Goal: Task Accomplishment & Management: Manage account settings

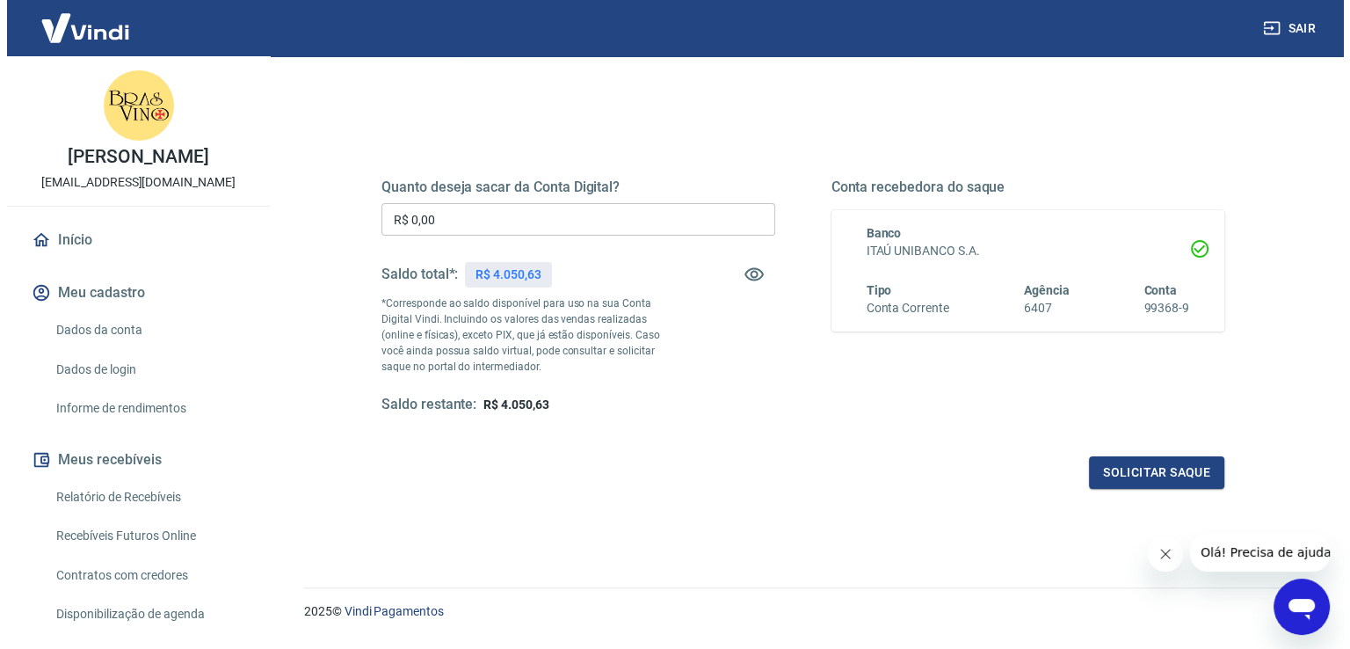
scroll to position [176, 0]
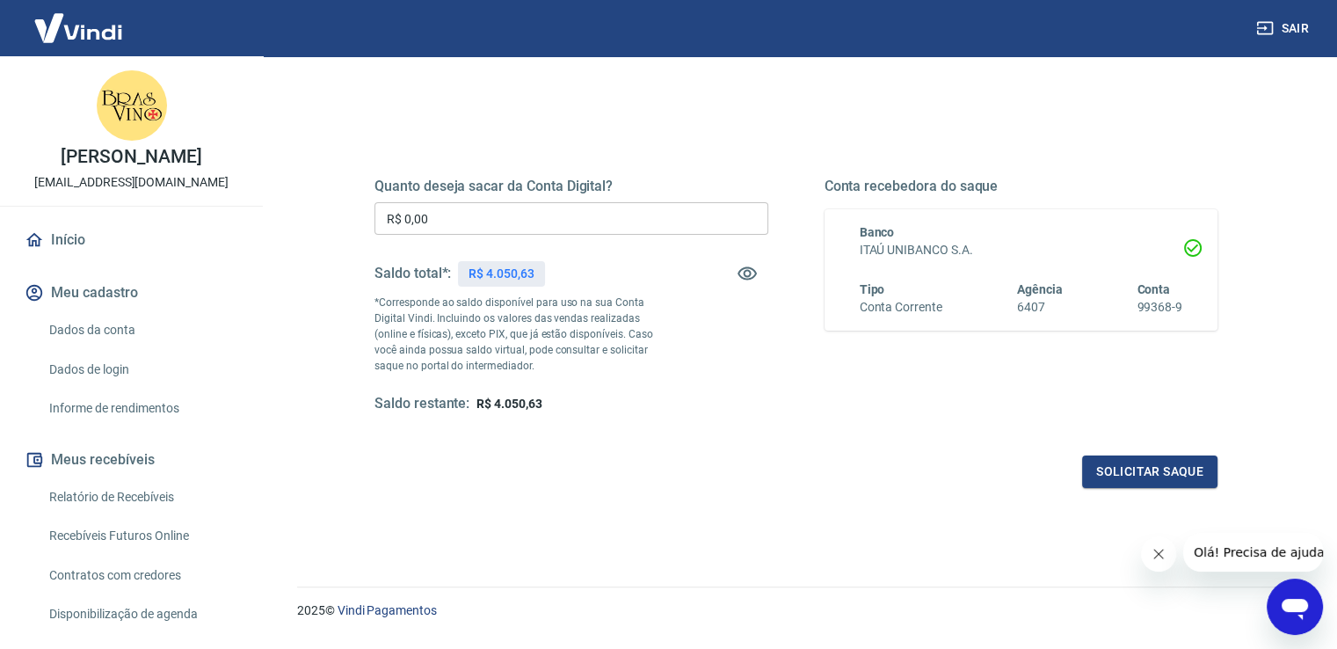
click at [524, 409] on span "R$ 4.050,63" at bounding box center [509, 404] width 65 height 14
copy span "4.050,63"
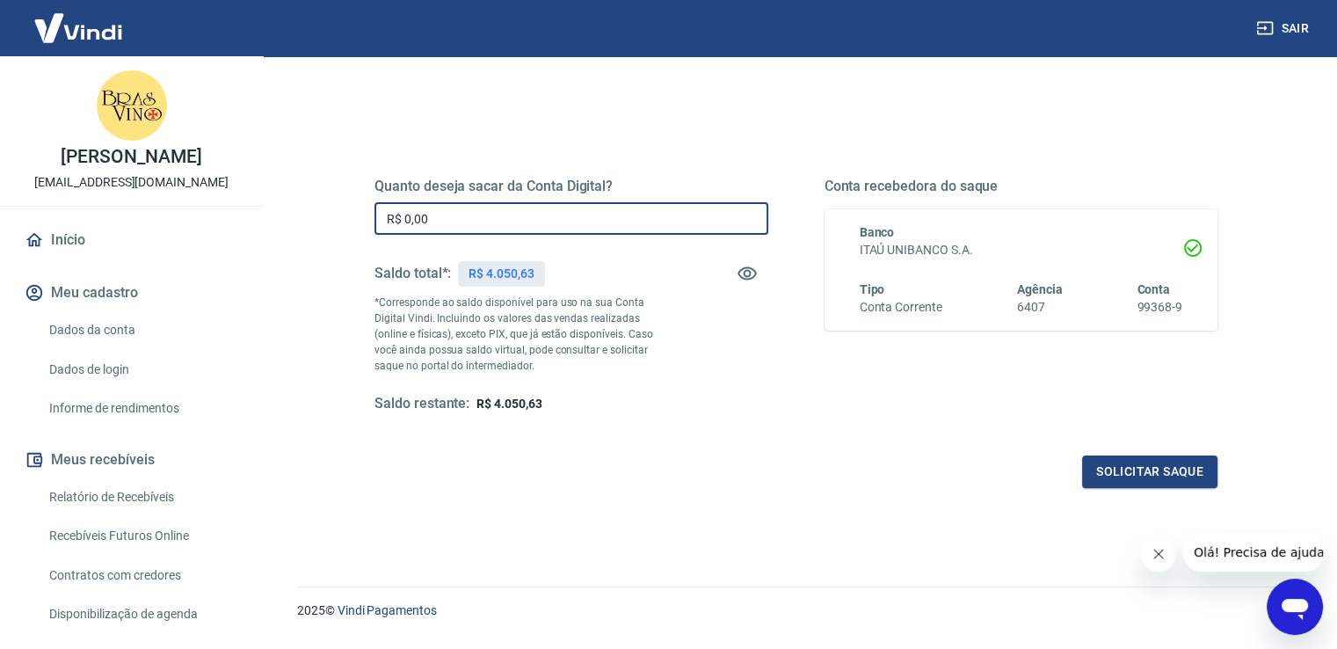
click at [468, 208] on input "R$ 0,00" at bounding box center [572, 218] width 394 height 33
paste input "4.050,63"
type input "R$ 4.050,63"
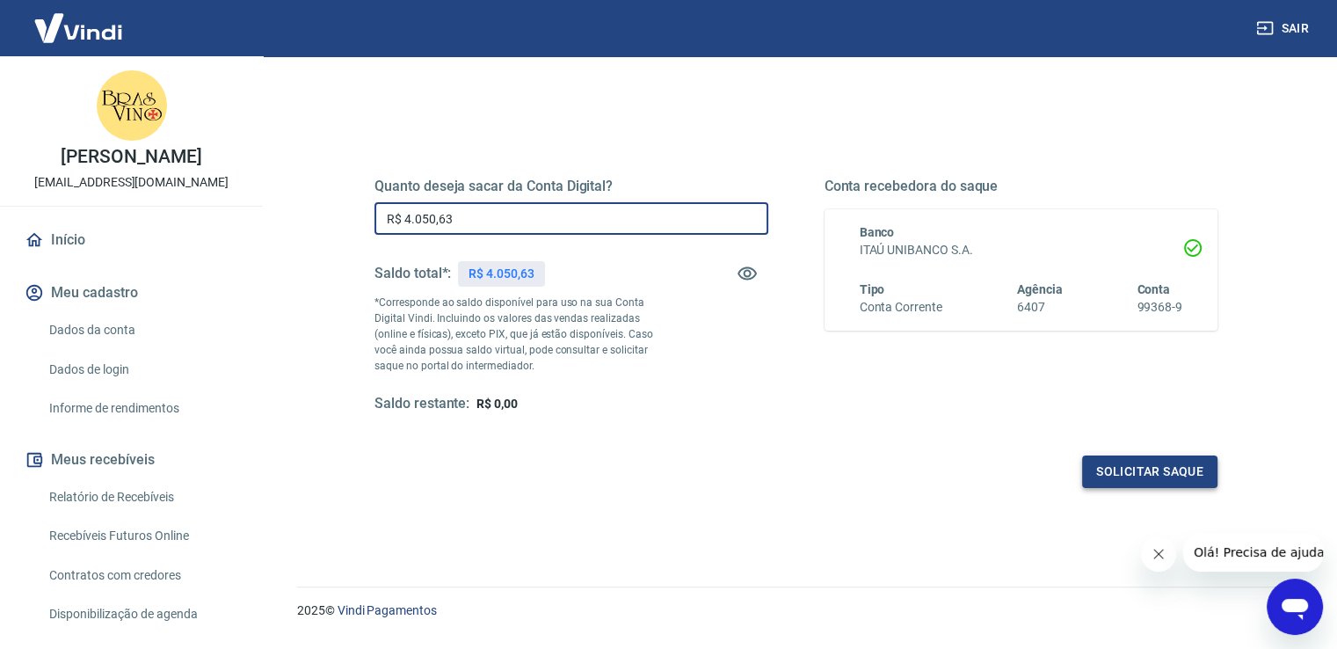
click at [1118, 461] on button "Solicitar saque" at bounding box center [1149, 471] width 135 height 33
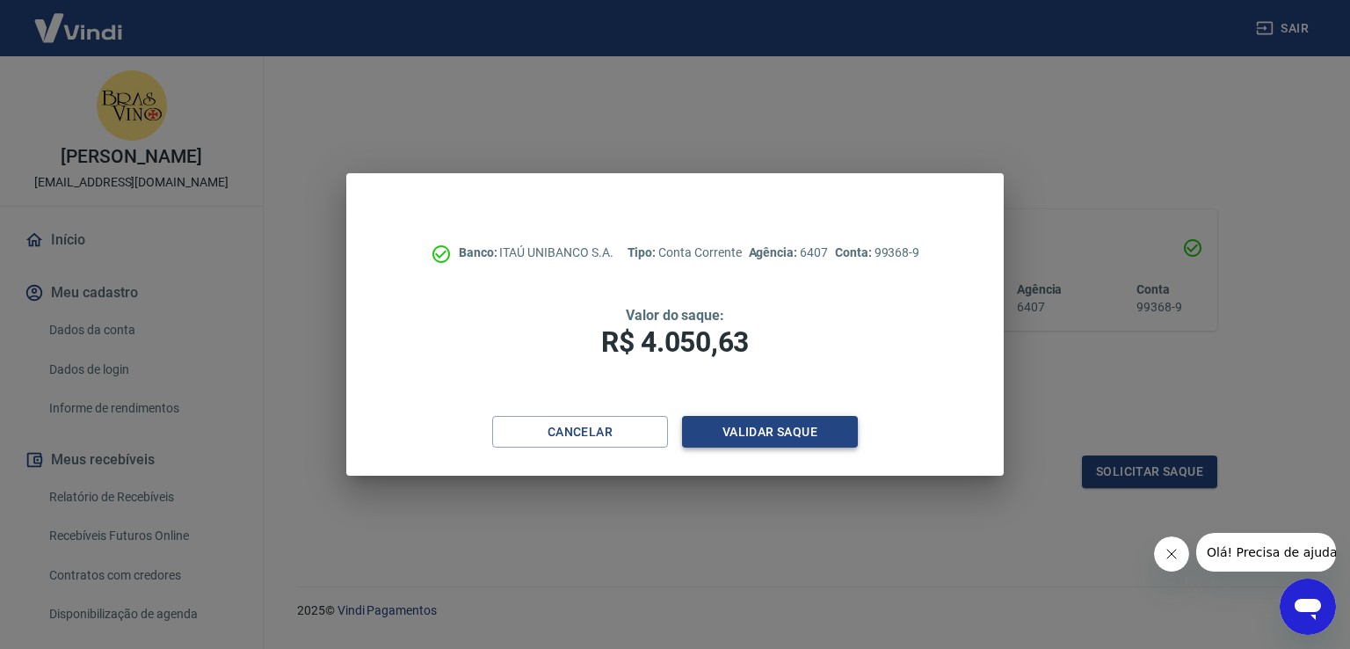
click at [770, 430] on button "Validar saque" at bounding box center [770, 432] width 176 height 33
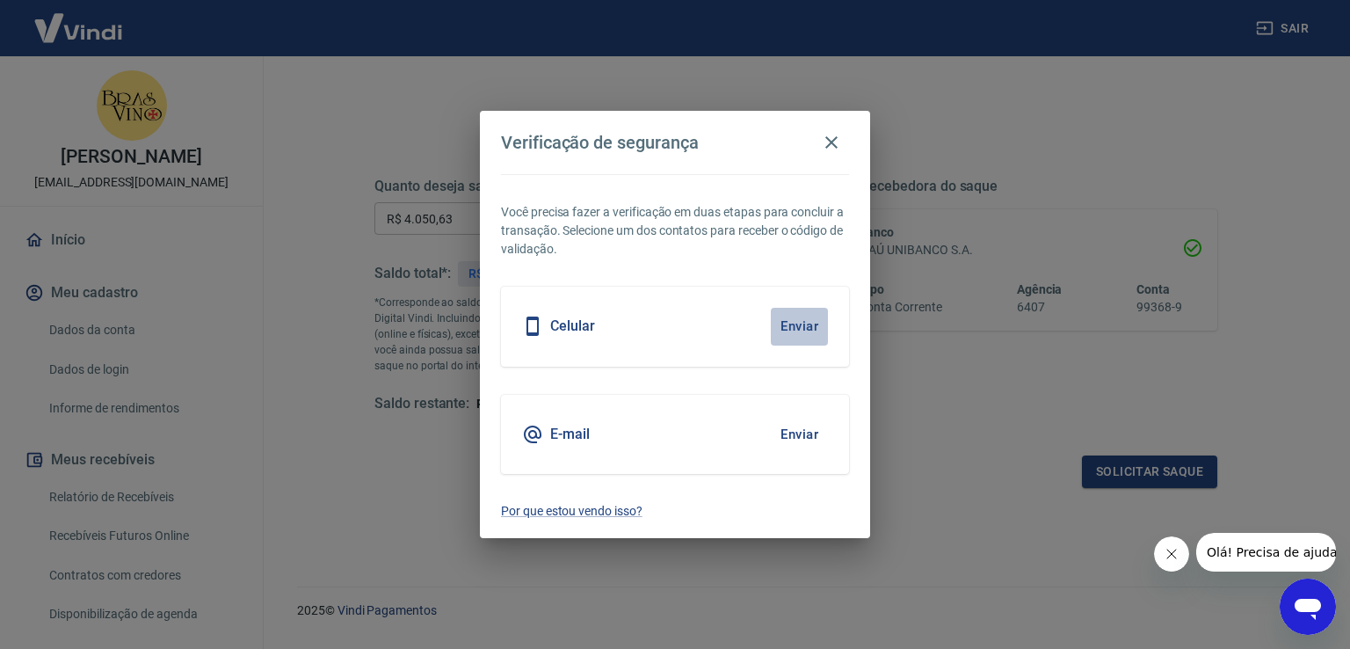
click at [805, 324] on button "Enviar" at bounding box center [799, 326] width 57 height 37
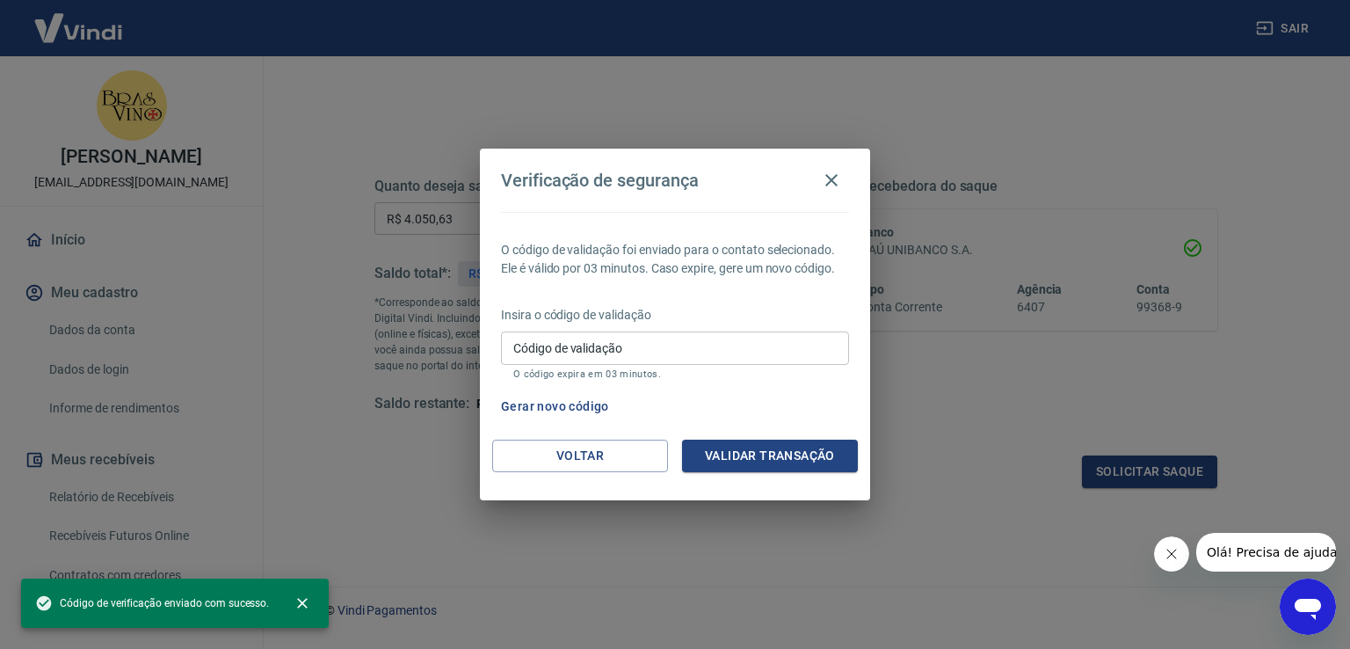
click at [752, 349] on input "Código de validação" at bounding box center [675, 347] width 348 height 33
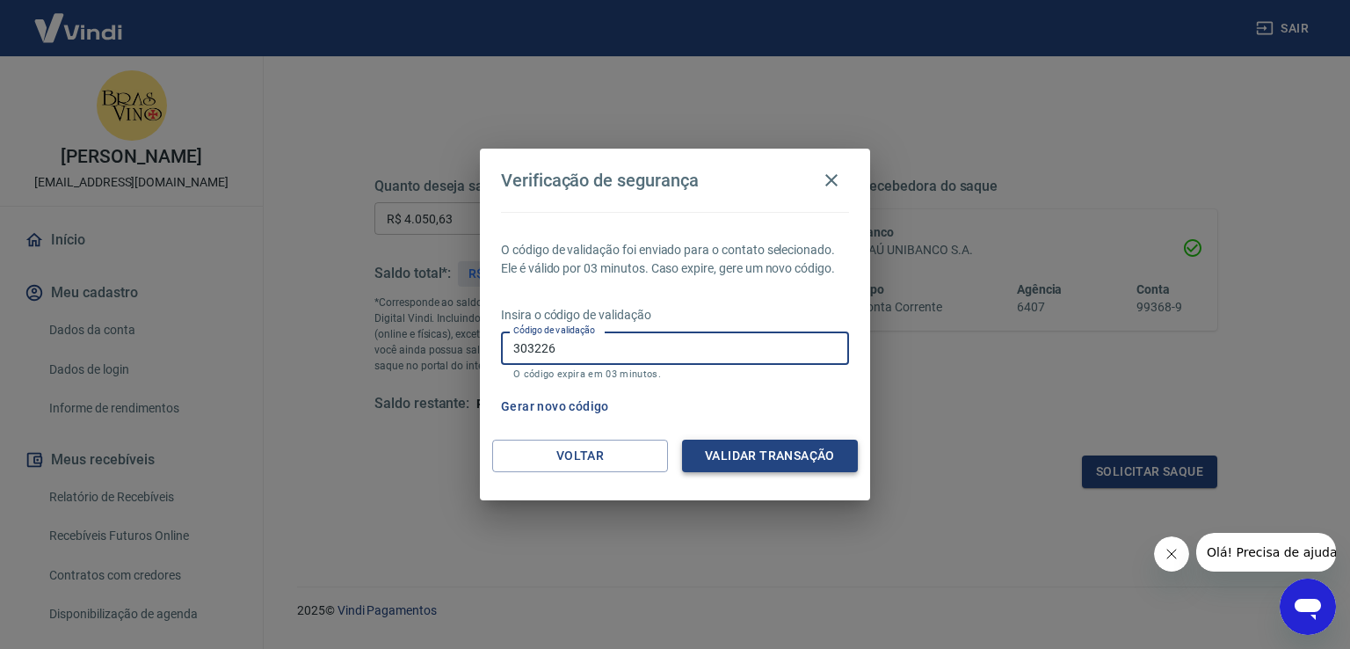
type input "303226"
click at [790, 456] on button "Validar transação" at bounding box center [770, 456] width 176 height 33
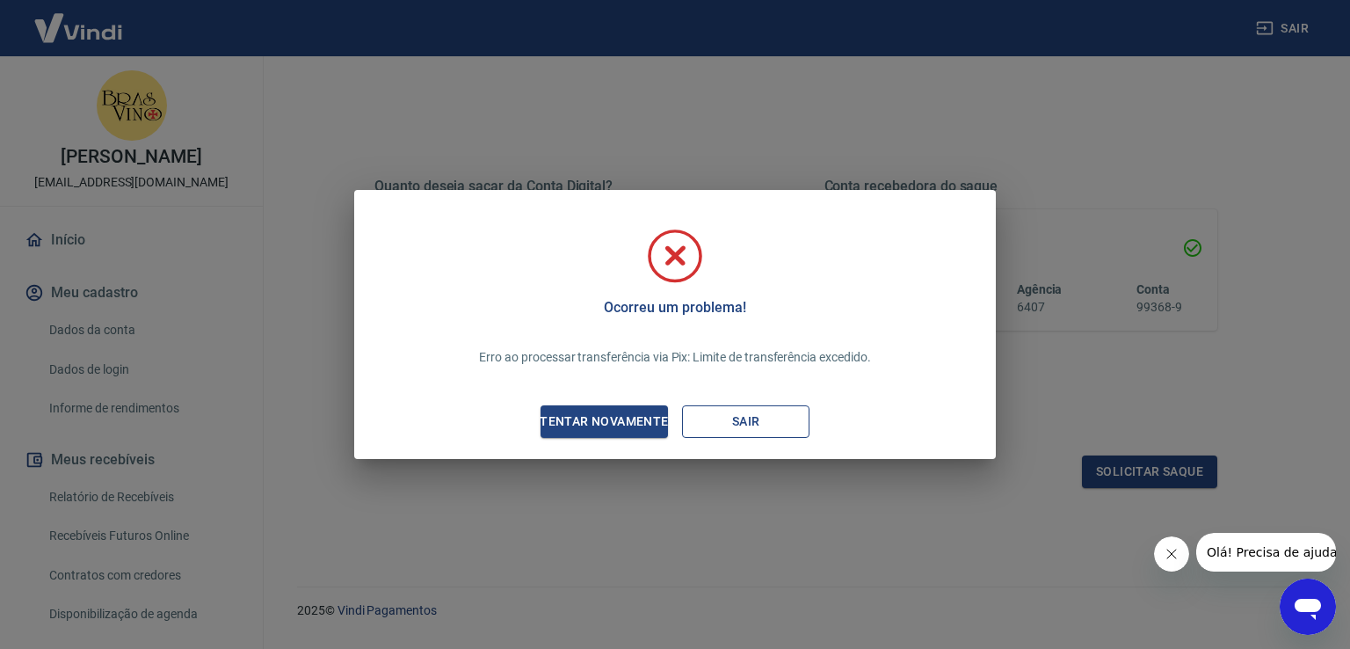
click at [749, 425] on button "Sair" at bounding box center [745, 421] width 127 height 33
